Goal: Communication & Community: Connect with others

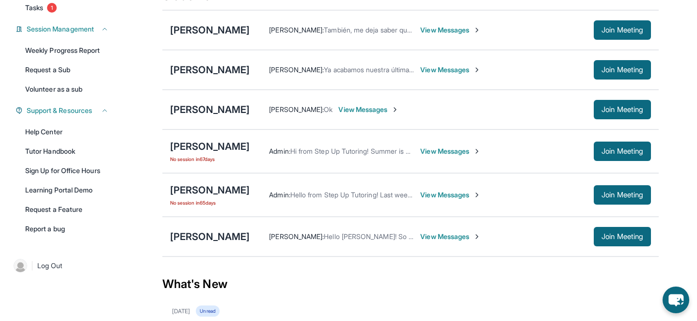
scroll to position [136, 0]
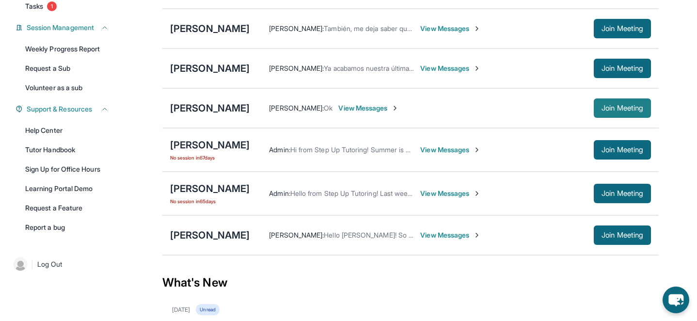
click at [631, 111] on span "Join Meeting" at bounding box center [622, 108] width 42 height 6
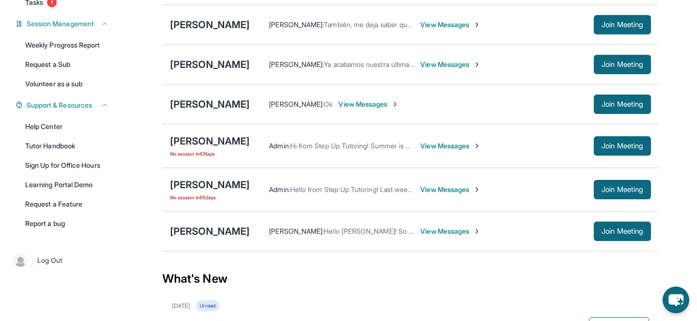
scroll to position [141, 0]
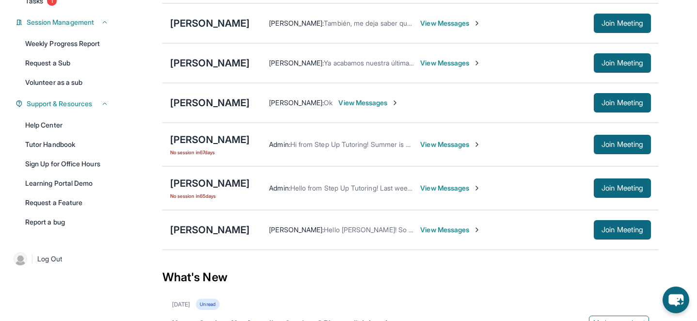
click at [373, 108] on span "View Messages" at bounding box center [368, 103] width 61 height 10
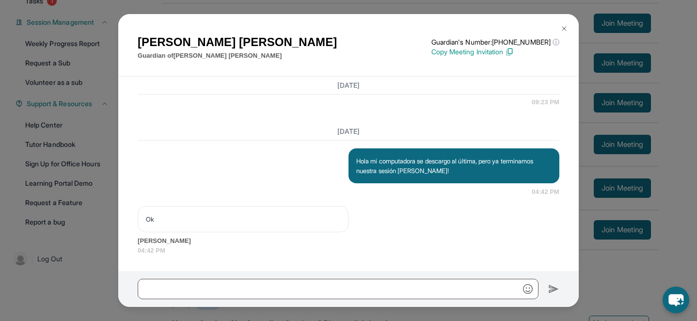
scroll to position [10803, 0]
click at [562, 27] on img at bounding box center [564, 29] width 8 height 8
